Goal: Information Seeking & Learning: Check status

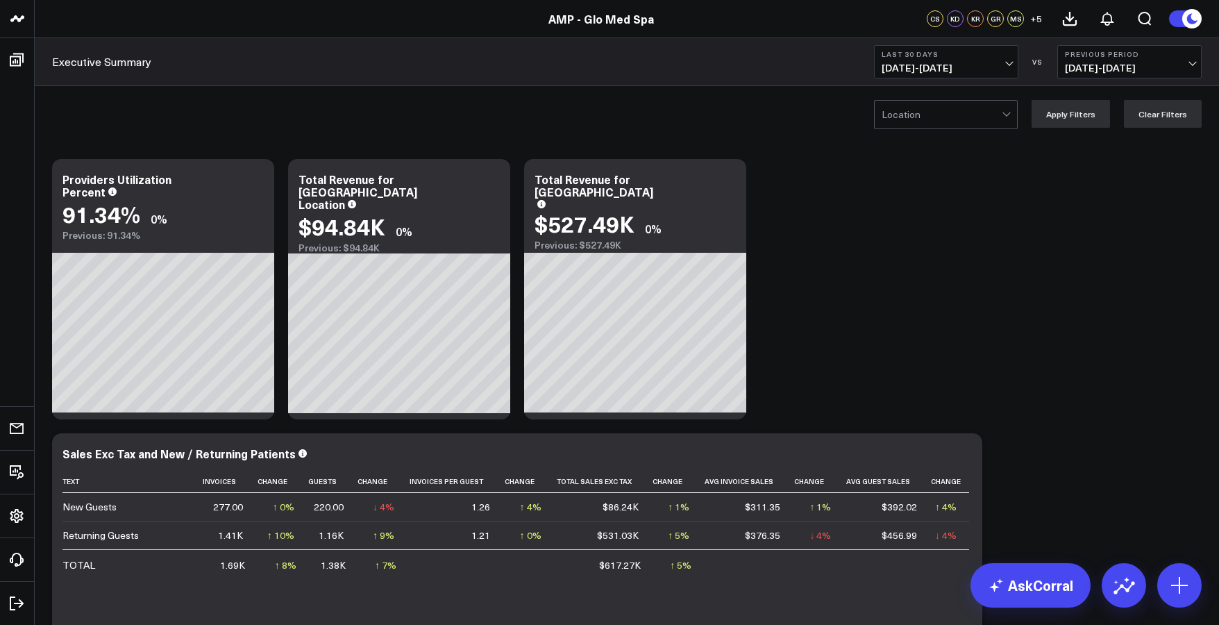
click at [935, 57] on b "Last 30 Days" at bounding box center [946, 54] width 129 height 8
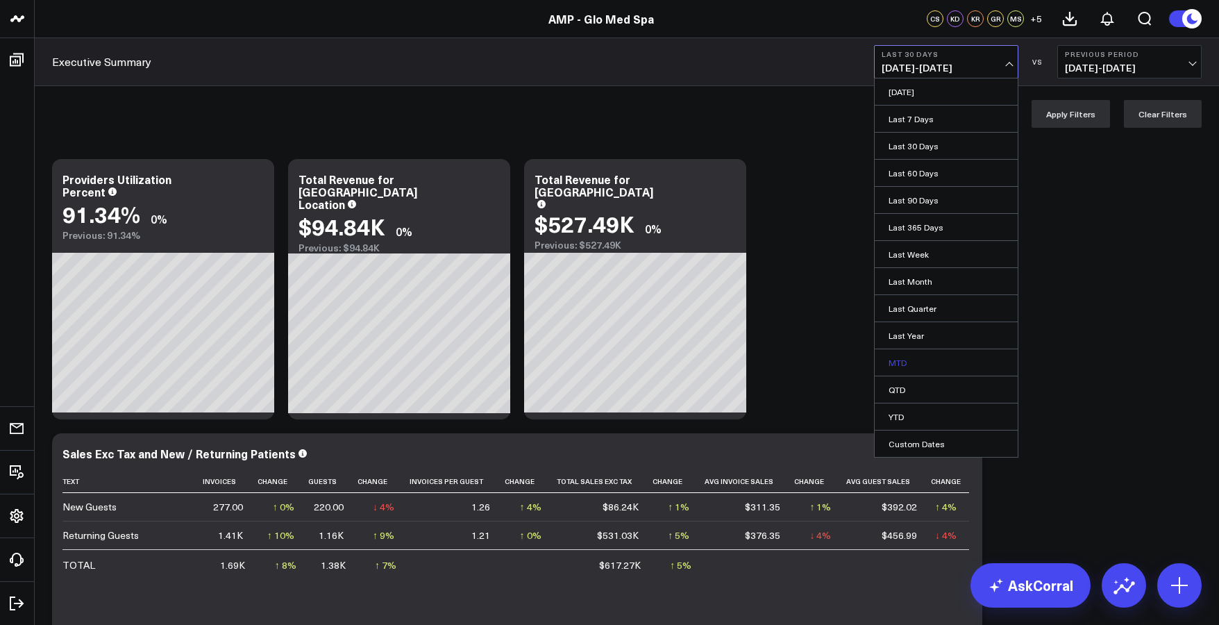
click at [893, 356] on link "MTD" at bounding box center [946, 362] width 143 height 26
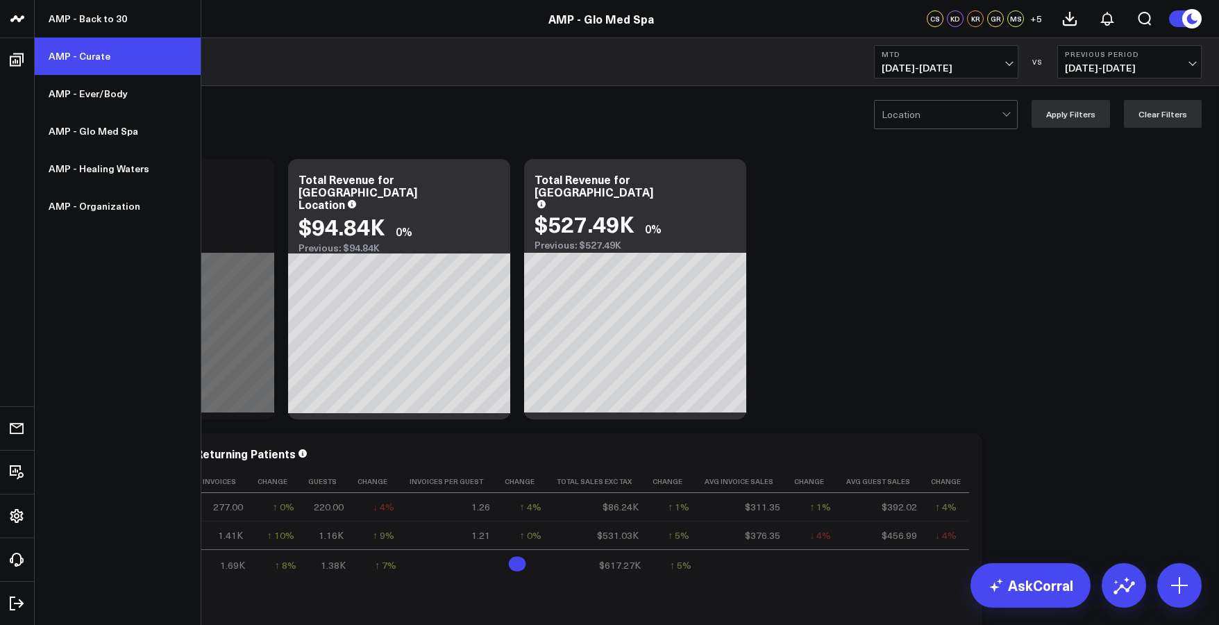
click at [97, 52] on link "AMP - Curate" at bounding box center [118, 57] width 166 height 38
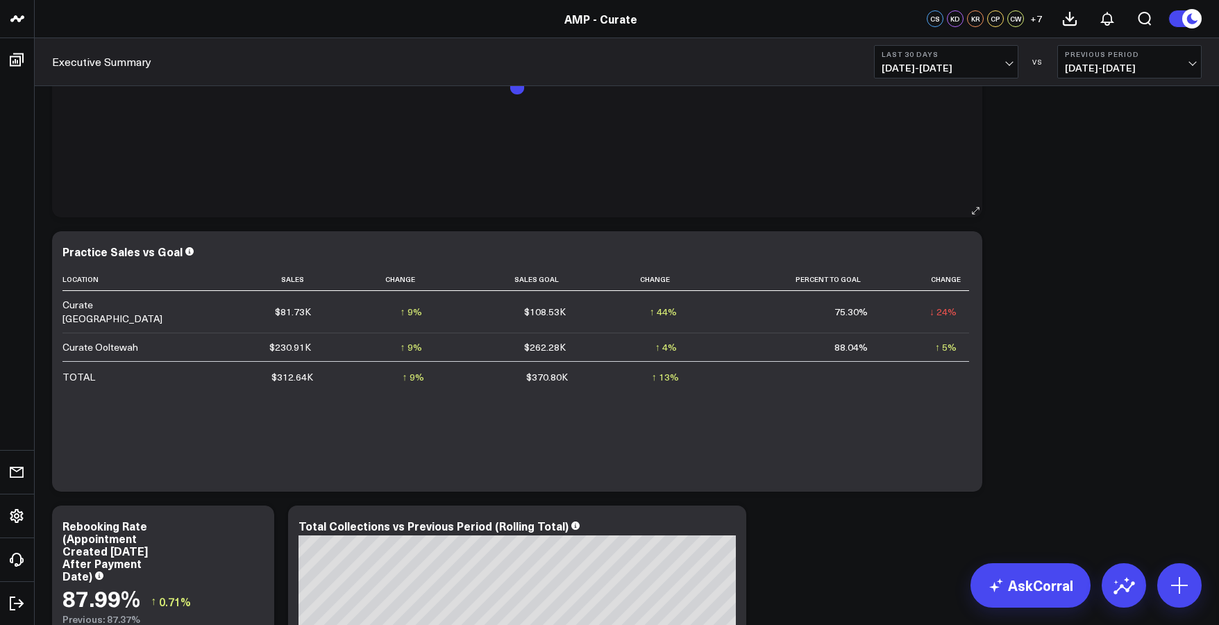
scroll to position [252, 0]
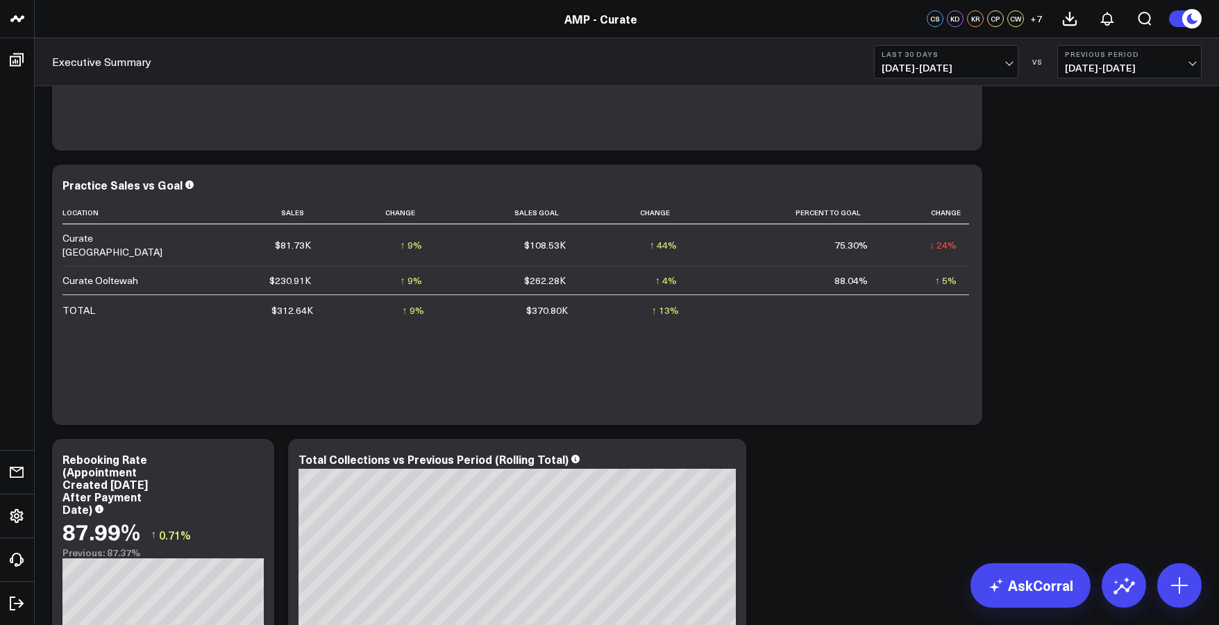
click at [954, 69] on span "08/25/25 - 09/23/25" at bounding box center [946, 68] width 129 height 11
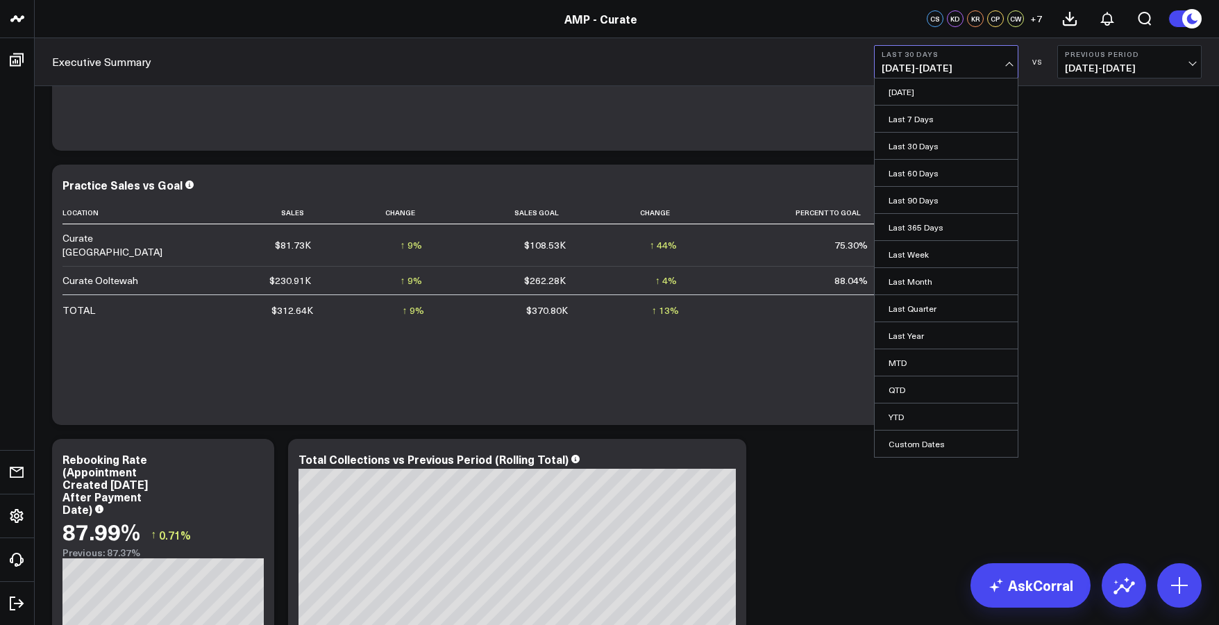
click at [906, 358] on link "MTD" at bounding box center [946, 362] width 143 height 26
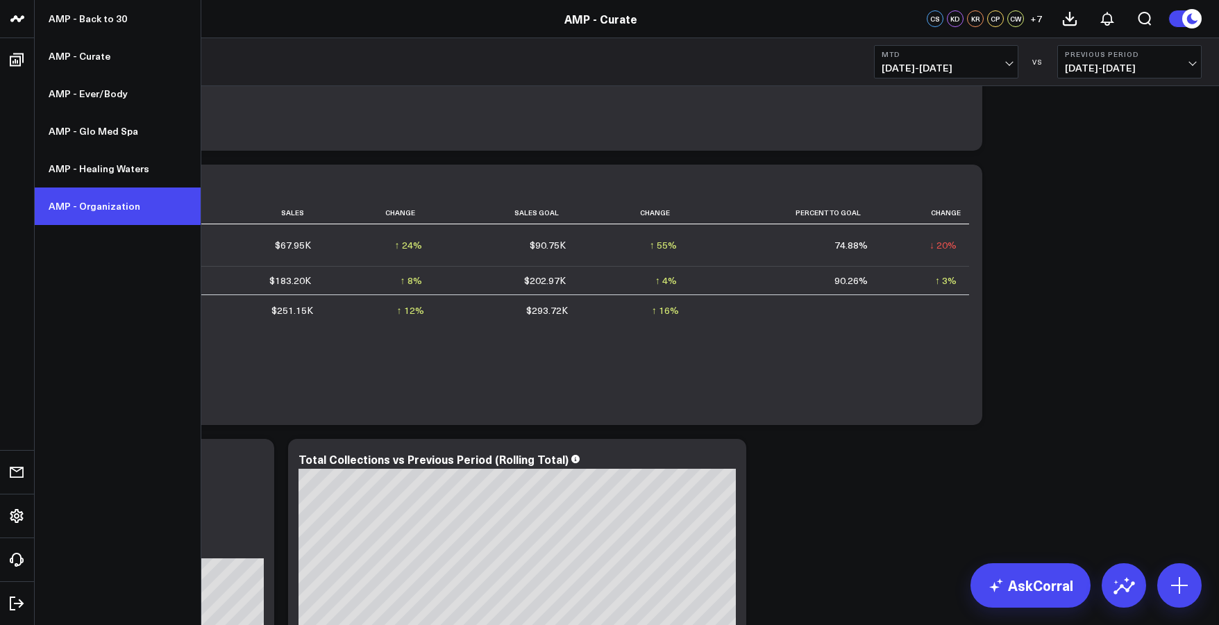
click at [90, 205] on link "AMP - Organization" at bounding box center [118, 207] width 166 height 38
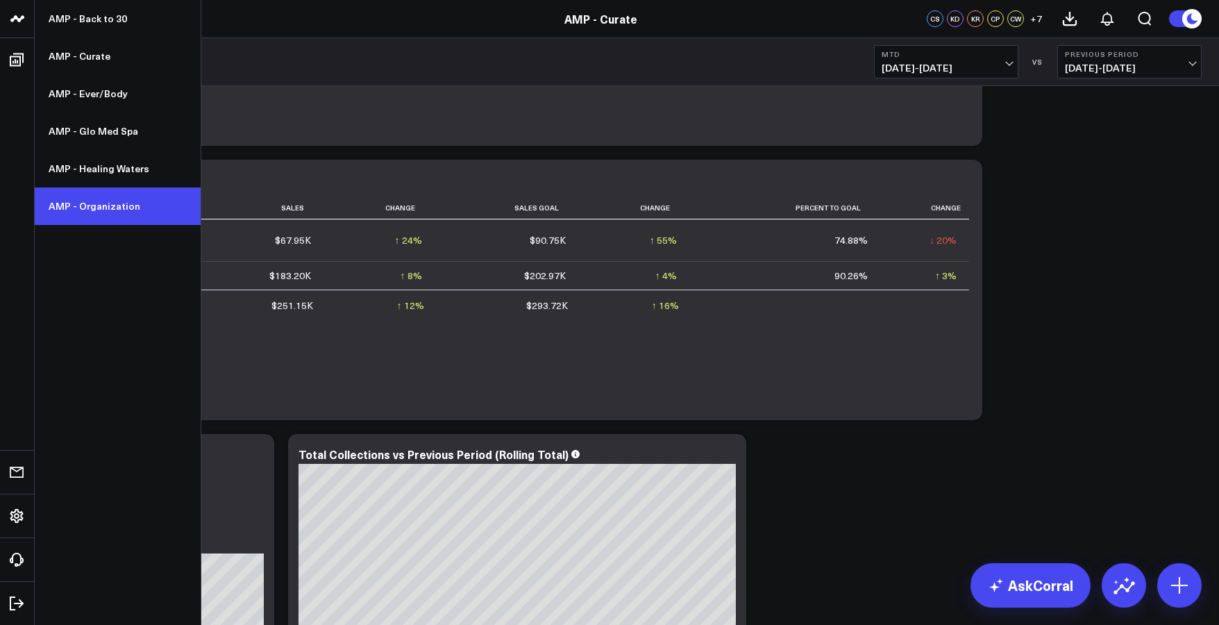
scroll to position [258, 0]
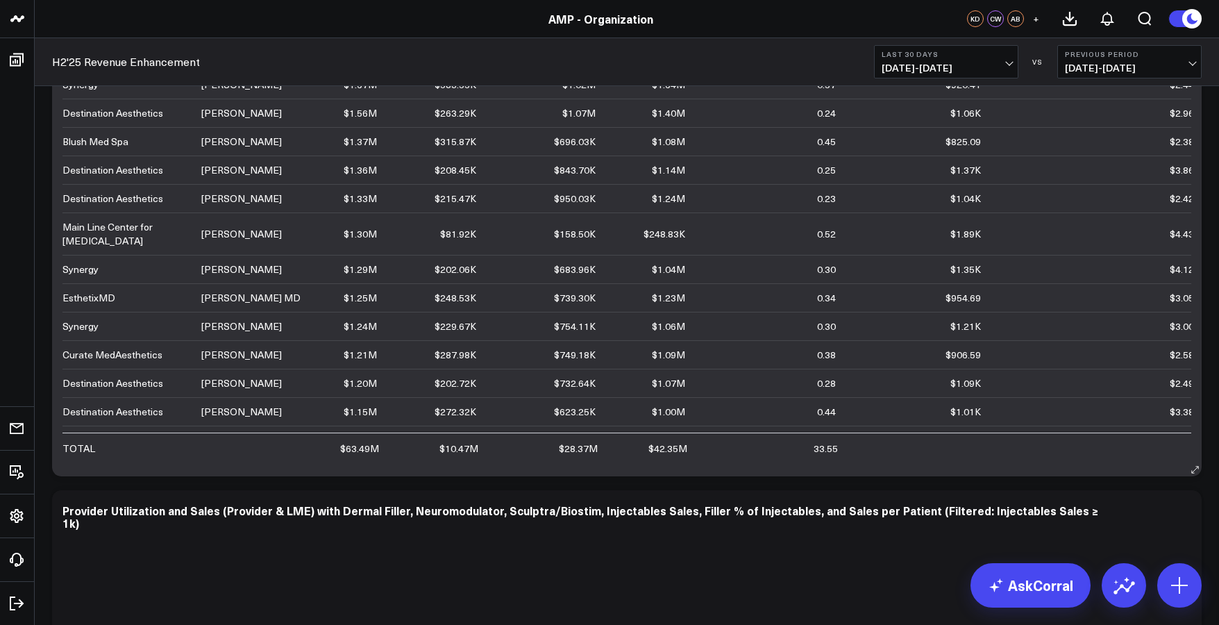
scroll to position [2241, 0]
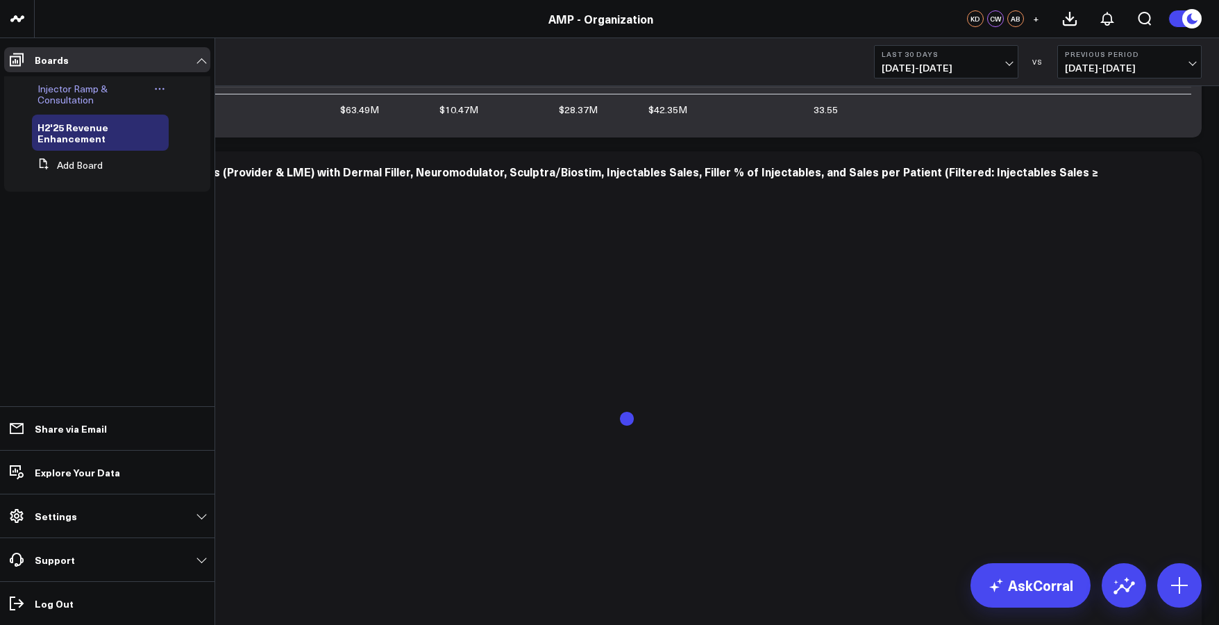
click at [73, 92] on span "Injector Ramp & Consultation" at bounding box center [73, 94] width 70 height 24
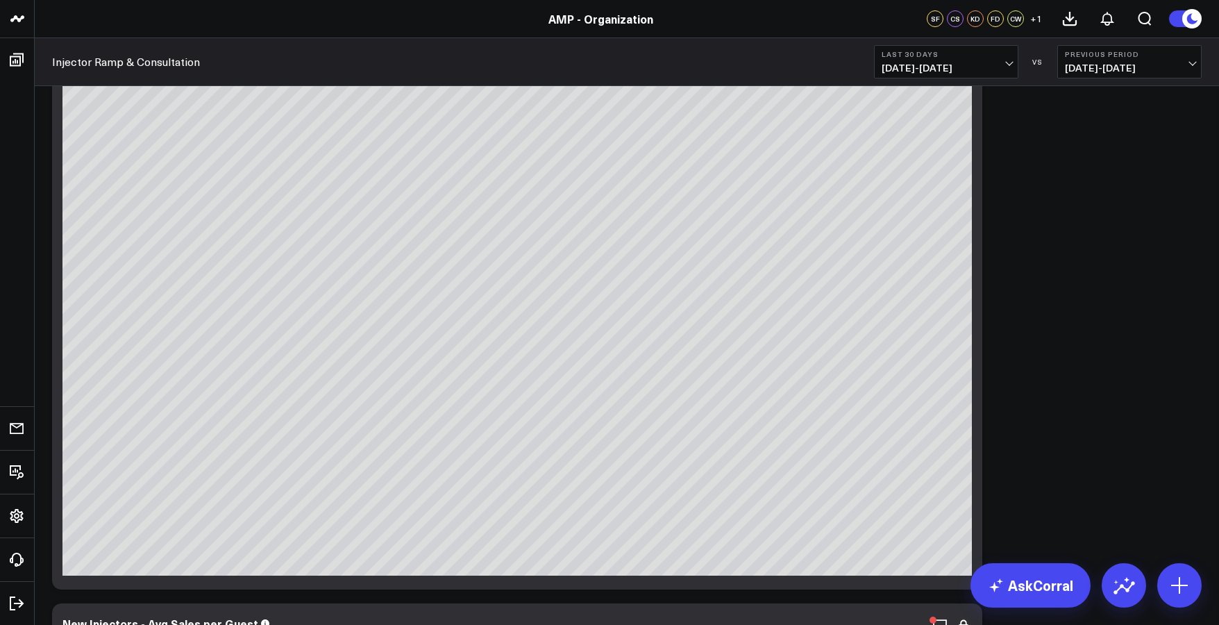
scroll to position [415, 0]
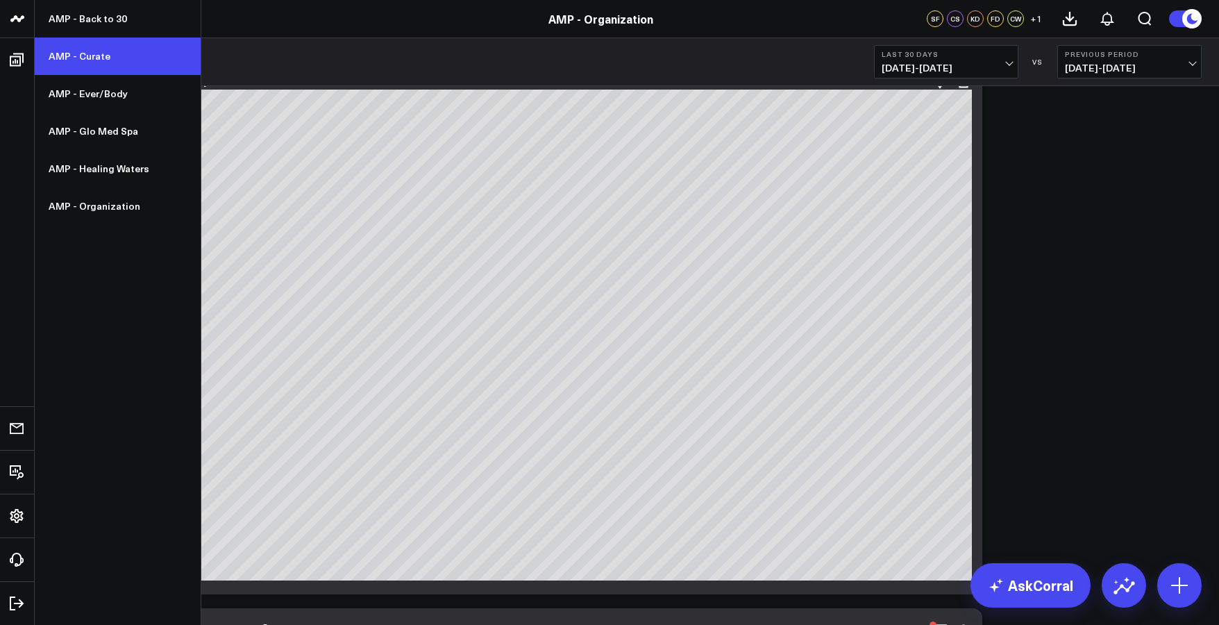
click at [81, 61] on link "AMP - Curate" at bounding box center [118, 57] width 166 height 38
